Goal: Use online tool/utility: Utilize a website feature to perform a specific function

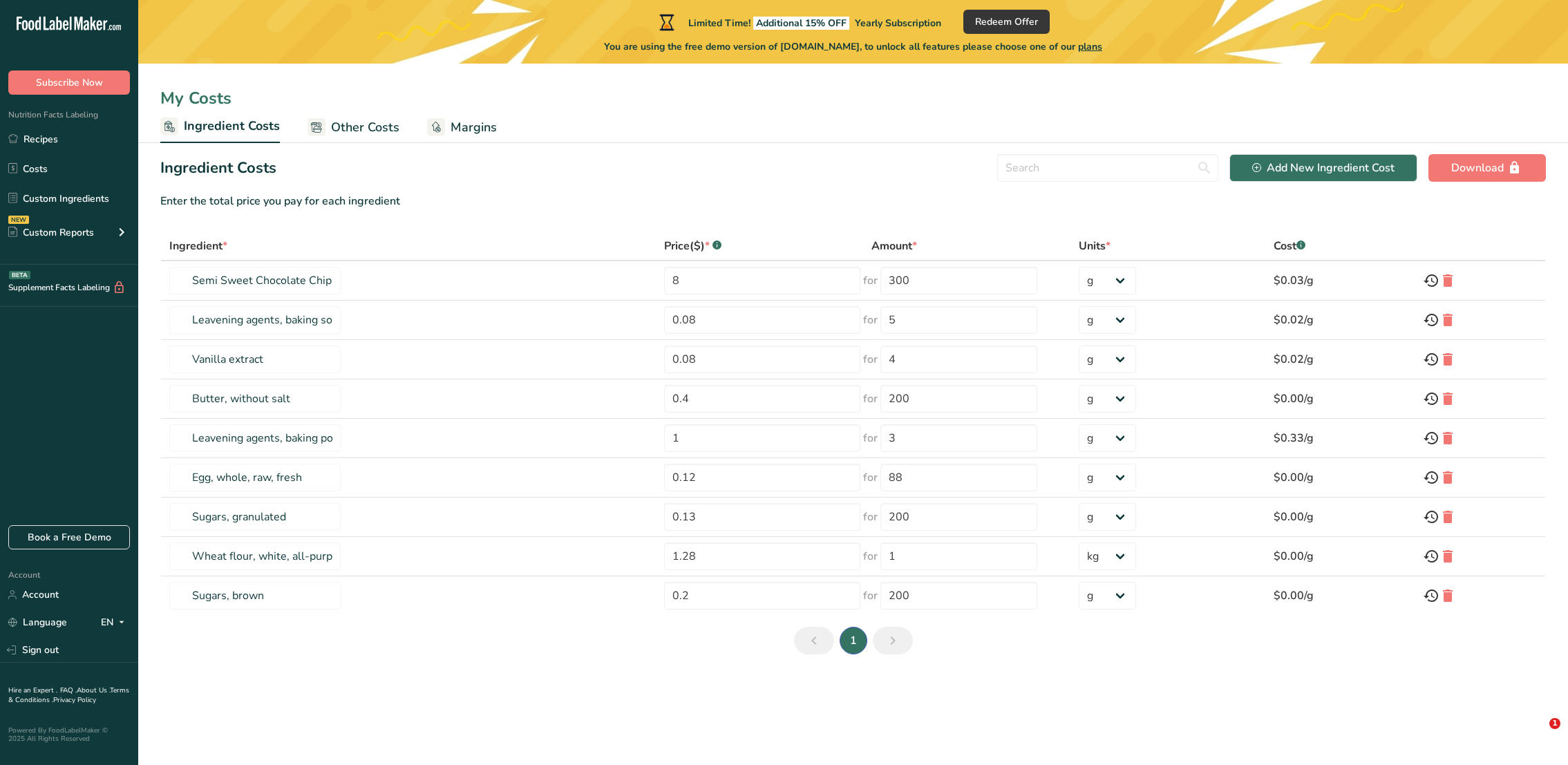
select select "1"
drag, startPoint x: 1269, startPoint y: 277, endPoint x: 1313, endPoint y: 277, distance: 44.0
click at [1313, 277] on td "$0.03/g" at bounding box center [1340, 281] width 149 height 40
drag, startPoint x: 1313, startPoint y: 275, endPoint x: 1272, endPoint y: 267, distance: 41.8
copy td "$0.03/g"
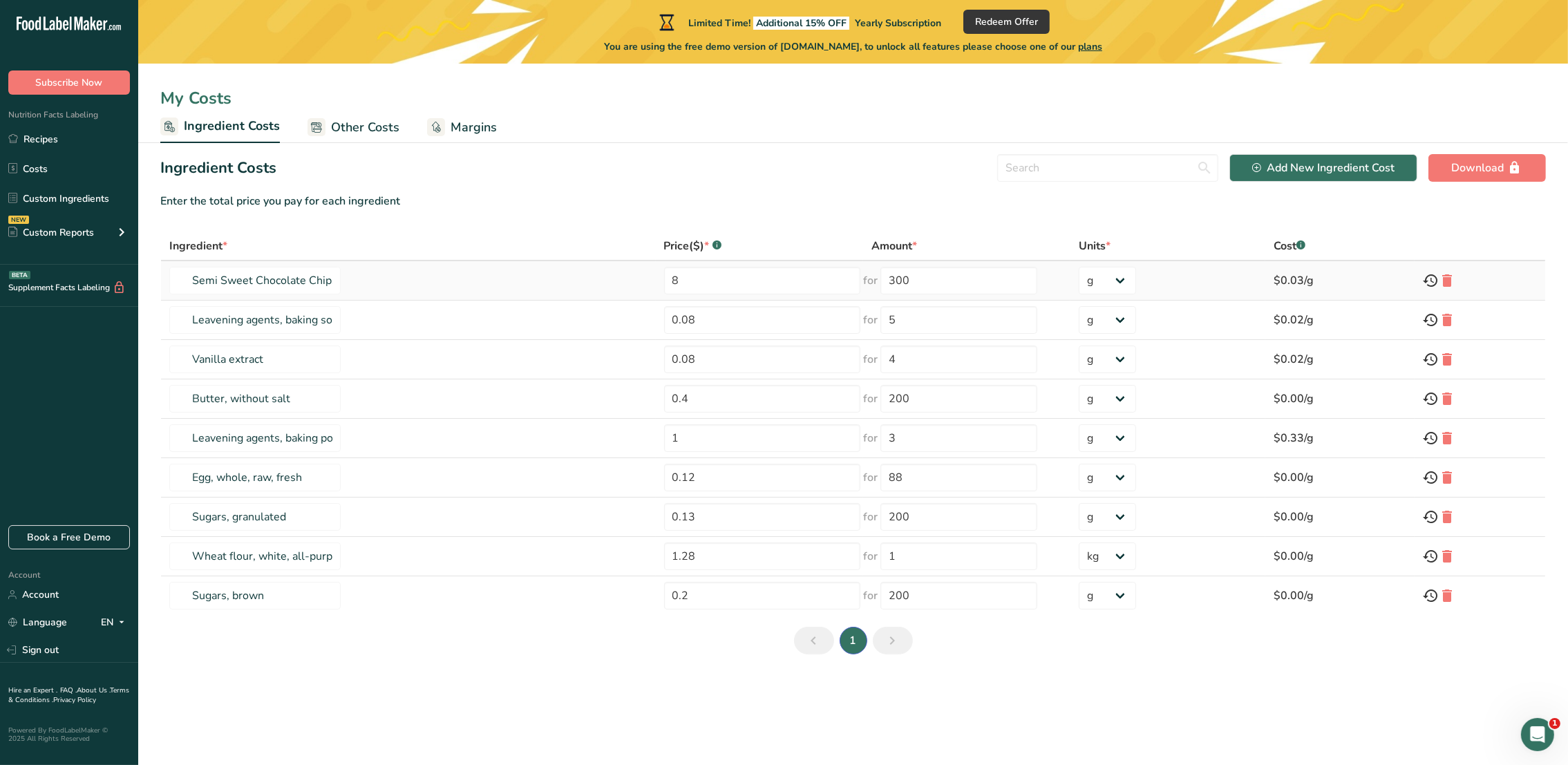
copy td "$0.03/g"
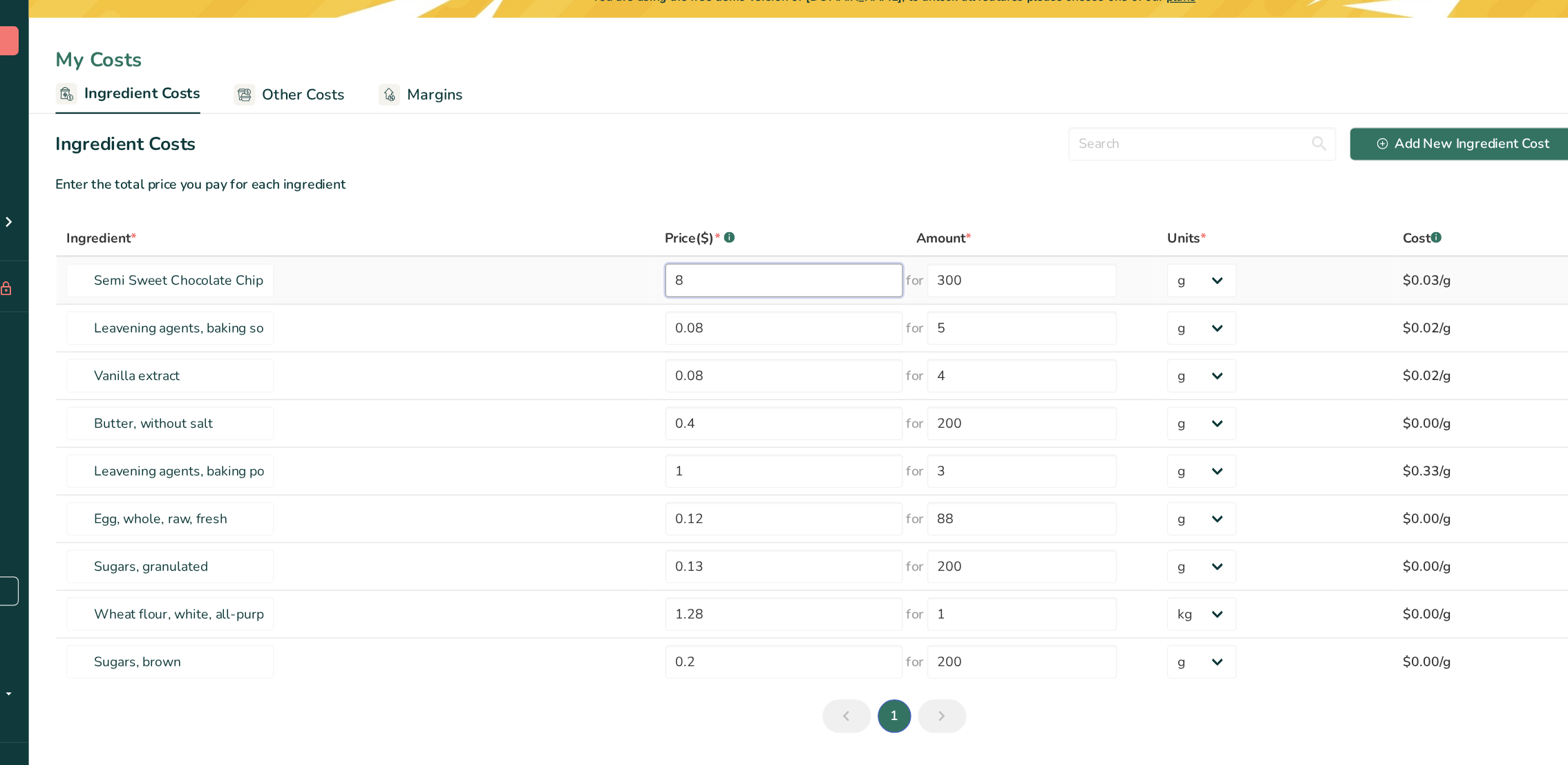
drag, startPoint x: 660, startPoint y: 281, endPoint x: 670, endPoint y: 278, distance: 10.4
click at [670, 278] on input "8" at bounding box center [762, 280] width 197 height 28
drag, startPoint x: 656, startPoint y: 325, endPoint x: 682, endPoint y: 323, distance: 26.1
click at [682, 323] on input "0.08" at bounding box center [762, 320] width 197 height 28
drag, startPoint x: 656, startPoint y: 359, endPoint x: 691, endPoint y: 367, distance: 35.9
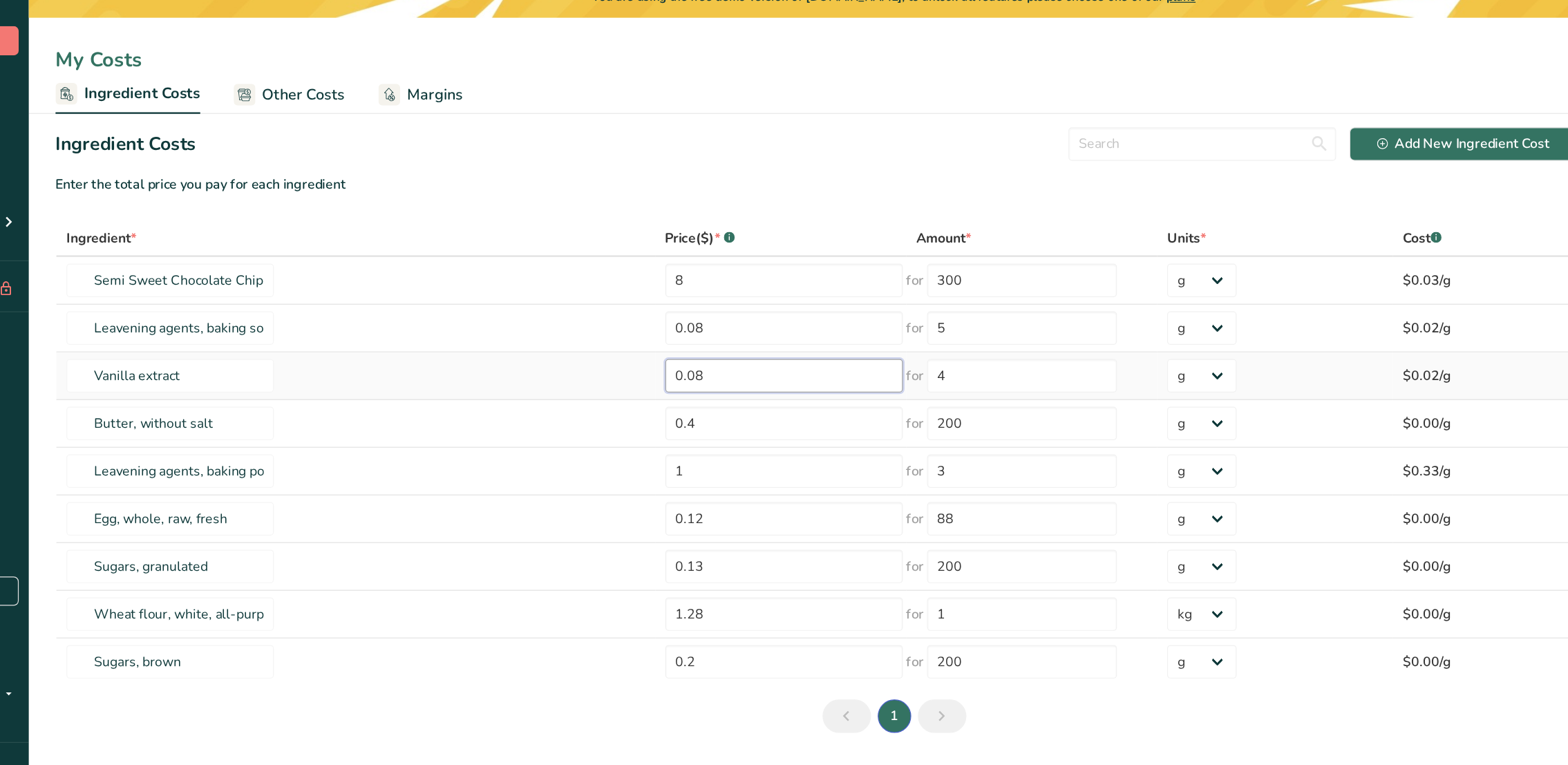
click at [691, 367] on input "0.08" at bounding box center [762, 359] width 197 height 28
drag, startPoint x: 657, startPoint y: 402, endPoint x: 671, endPoint y: 401, distance: 14.0
click at [671, 401] on input "0.4" at bounding box center [762, 399] width 197 height 28
drag, startPoint x: 659, startPoint y: 441, endPoint x: 671, endPoint y: 440, distance: 12.0
click at [671, 440] on input "1" at bounding box center [762, 438] width 197 height 28
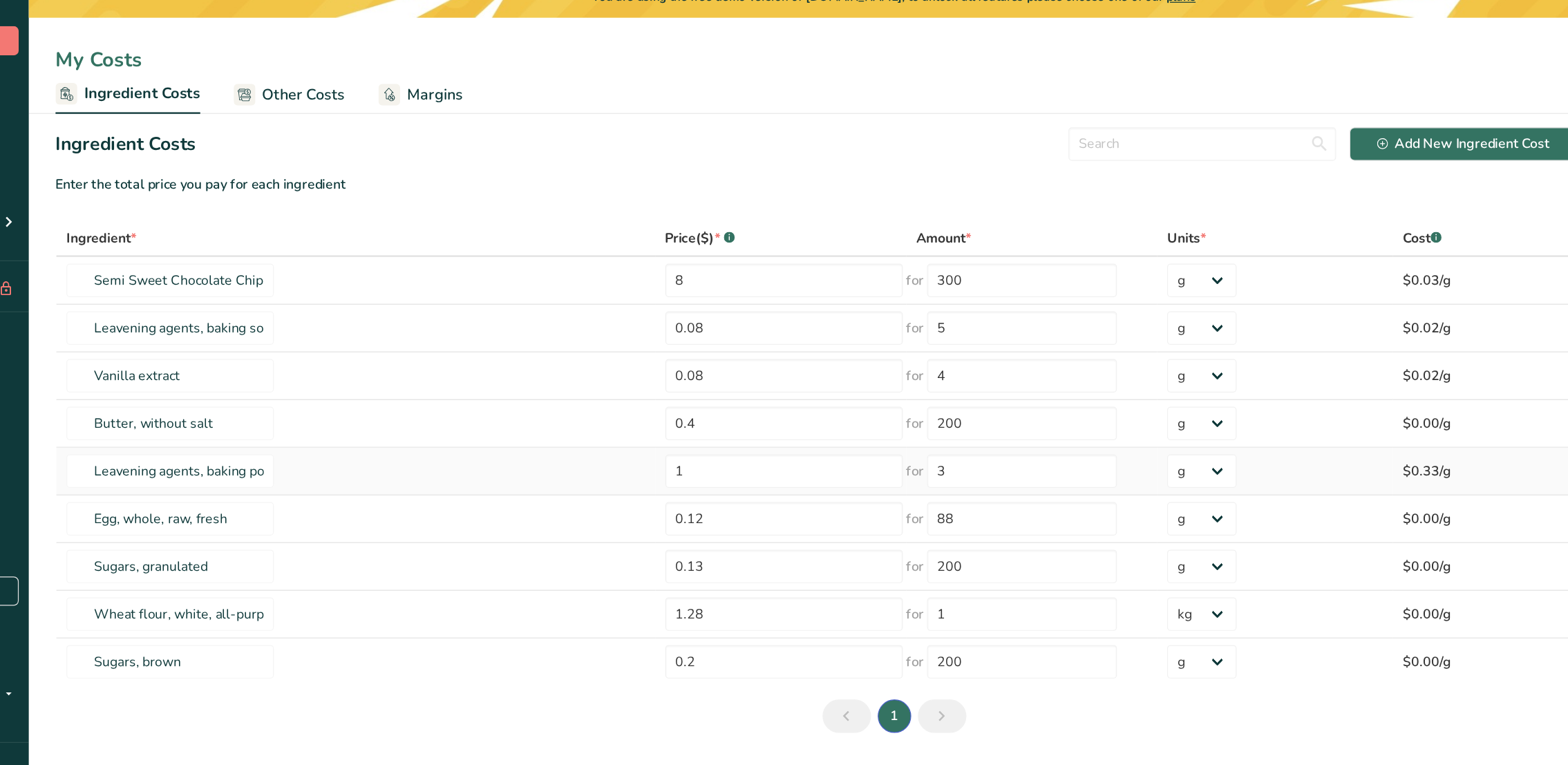
drag, startPoint x: 663, startPoint y: 444, endPoint x: 581, endPoint y: 440, distance: 82.1
click at [581, 440] on td "Leavening agents, baking powder, low-sodium" at bounding box center [407, 438] width 495 height 40
drag, startPoint x: 659, startPoint y: 440, endPoint x: 675, endPoint y: 440, distance: 16.0
click at [675, 440] on input "1" at bounding box center [762, 438] width 197 height 28
drag, startPoint x: 645, startPoint y: 443, endPoint x: 670, endPoint y: 449, distance: 25.7
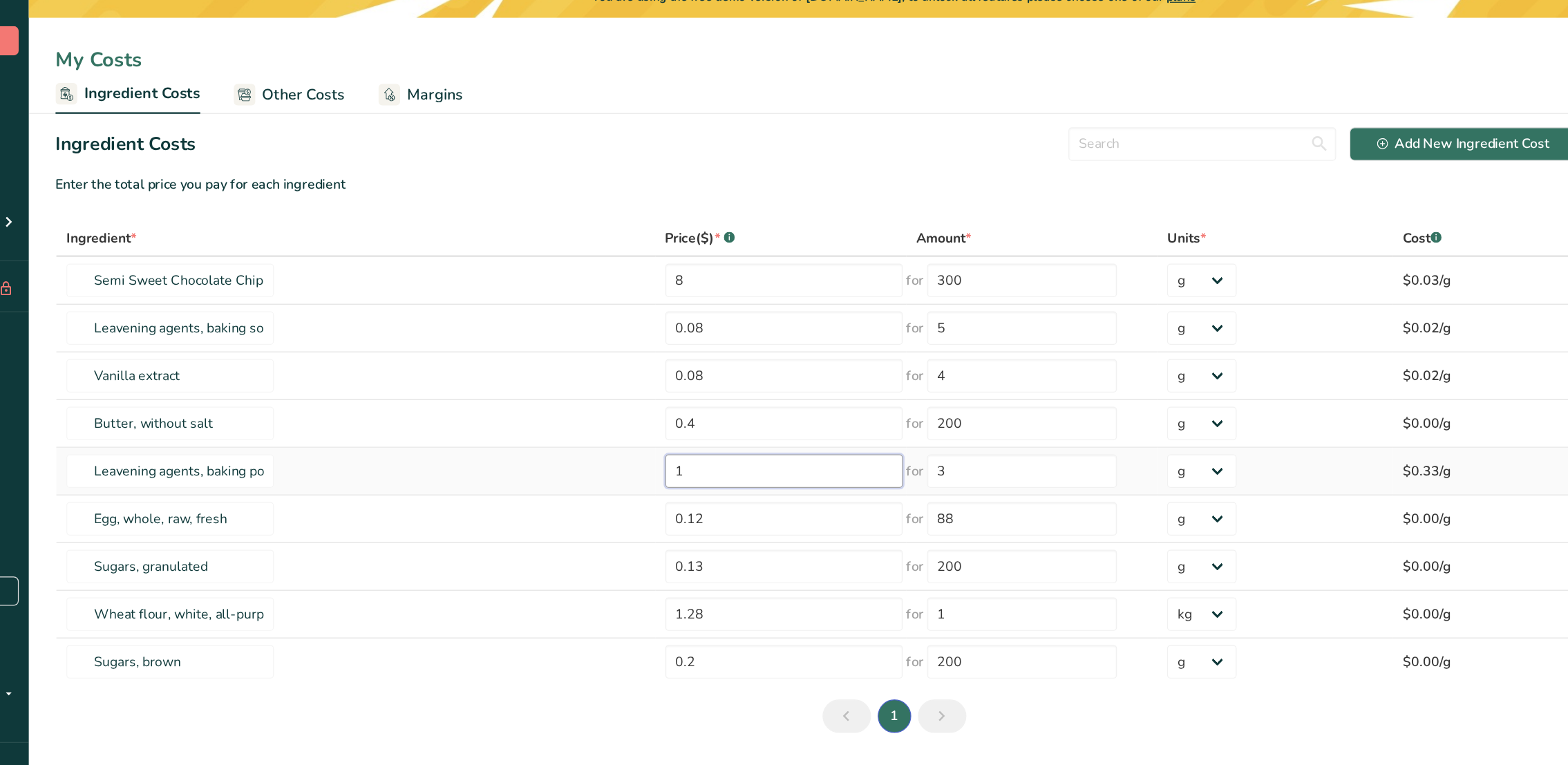
click at [670, 449] on input "1" at bounding box center [762, 438] width 197 height 28
click at [664, 437] on input "1" at bounding box center [762, 438] width 197 height 28
type input "1"
drag, startPoint x: 658, startPoint y: 479, endPoint x: 679, endPoint y: 477, distance: 21.1
click at [679, 477] on input "0.12" at bounding box center [762, 478] width 197 height 28
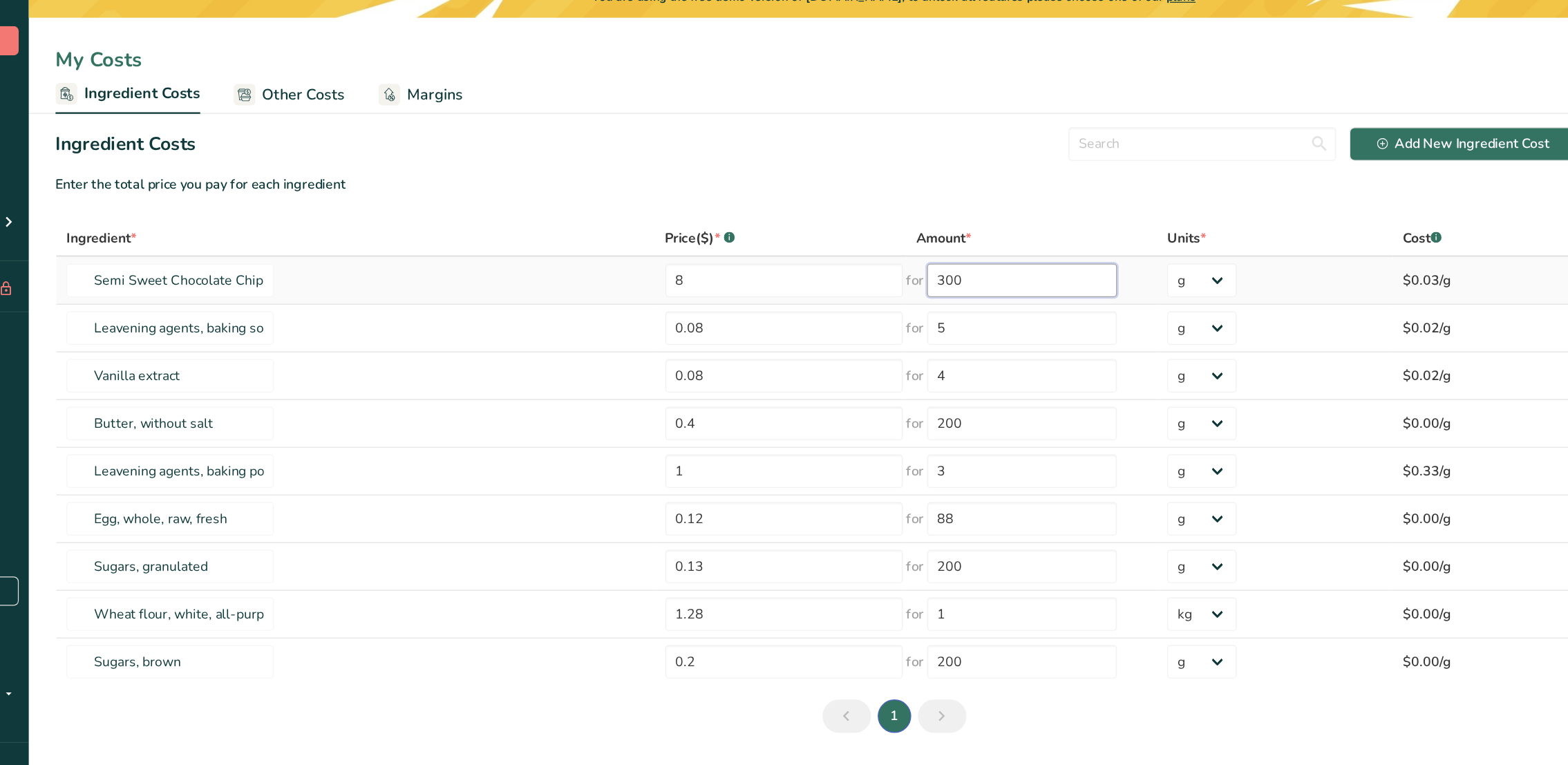
drag, startPoint x: 877, startPoint y: 273, endPoint x: 889, endPoint y: 275, distance: 12.2
click at [889, 275] on input "300" at bounding box center [959, 280] width 157 height 28
drag, startPoint x: 872, startPoint y: 283, endPoint x: 889, endPoint y: 282, distance: 17.0
click at [889, 282] on input "300" at bounding box center [959, 280] width 157 height 28
drag, startPoint x: 873, startPoint y: 324, endPoint x: 880, endPoint y: 324, distance: 7.0
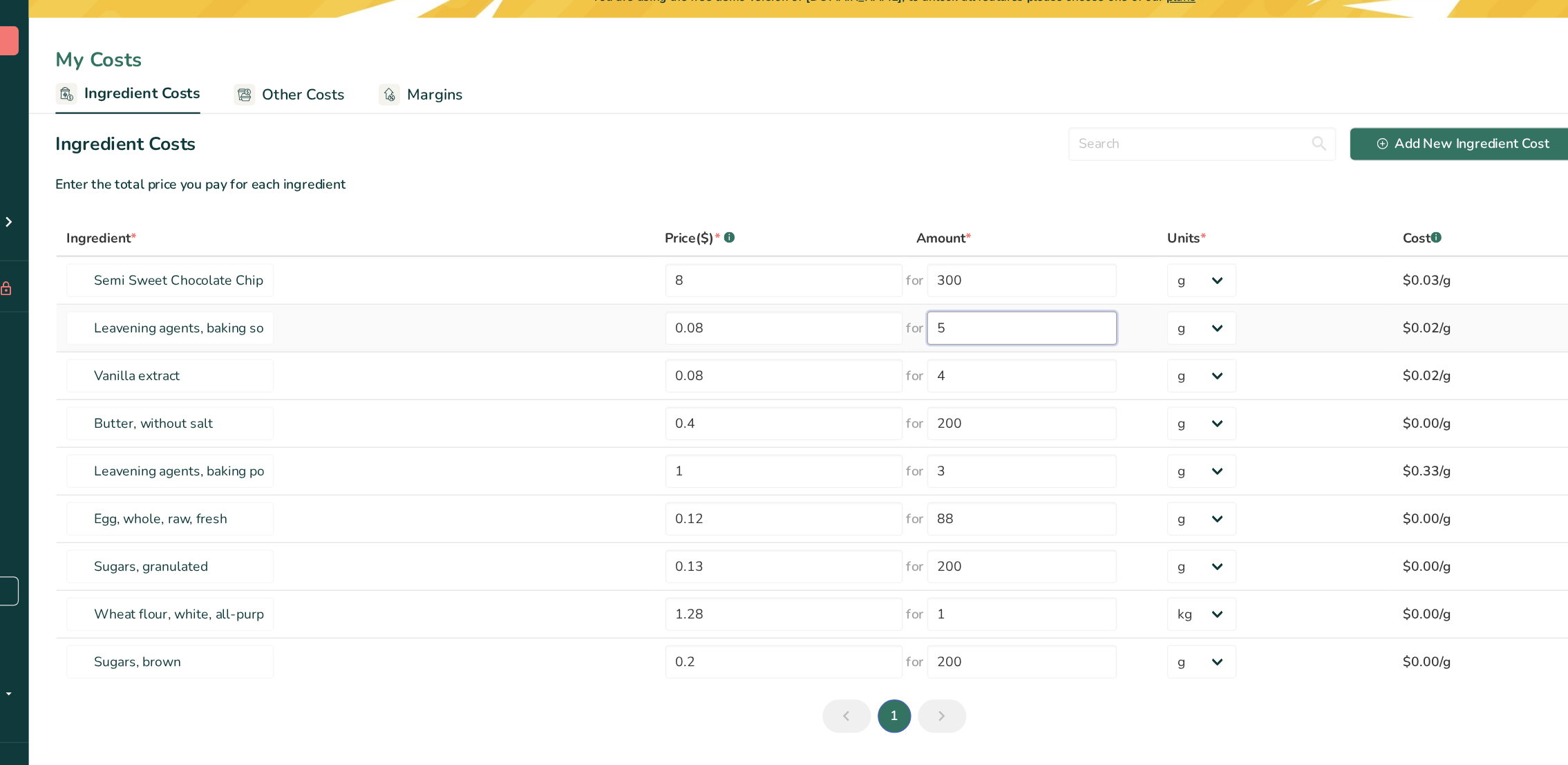
click at [880, 324] on input "5" at bounding box center [959, 320] width 157 height 28
